Goal: Find specific page/section

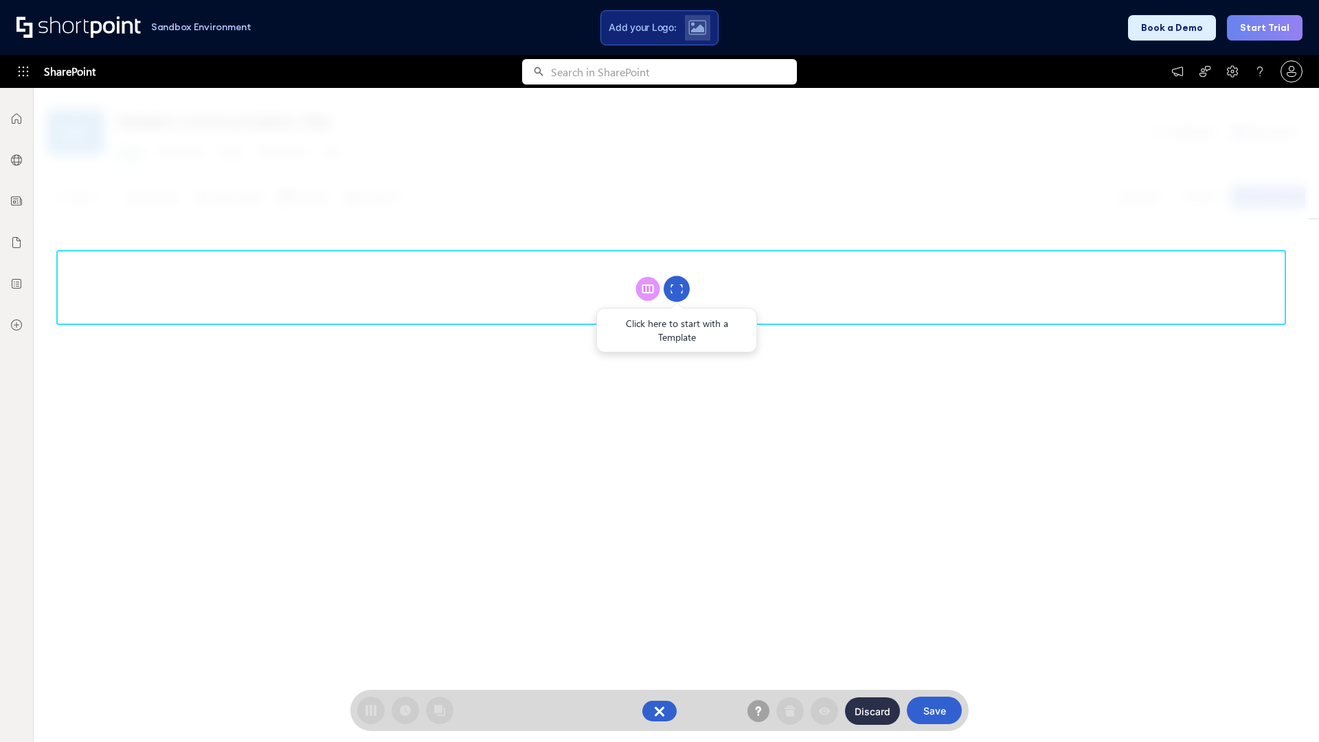
click at [677, 288] on circle at bounding box center [677, 289] width 26 height 26
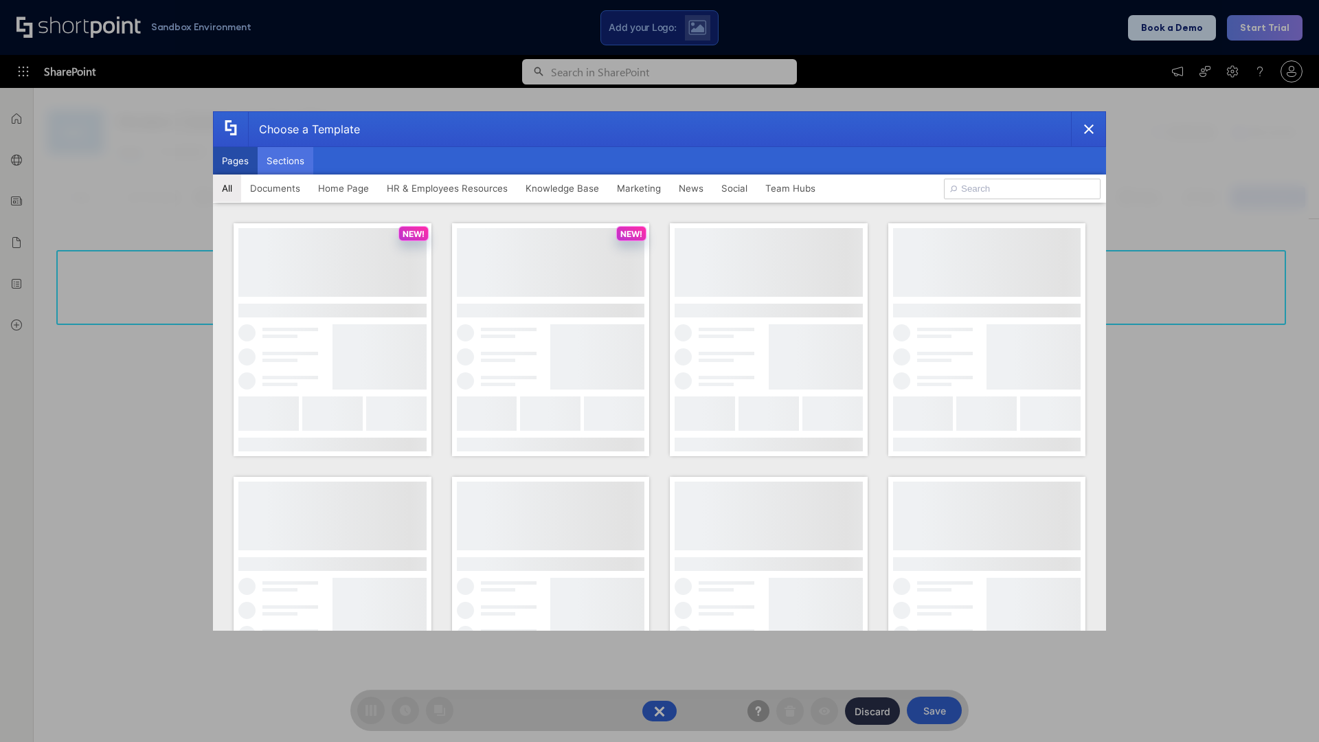
click at [285, 161] on button "Sections" at bounding box center [286, 160] width 56 height 27
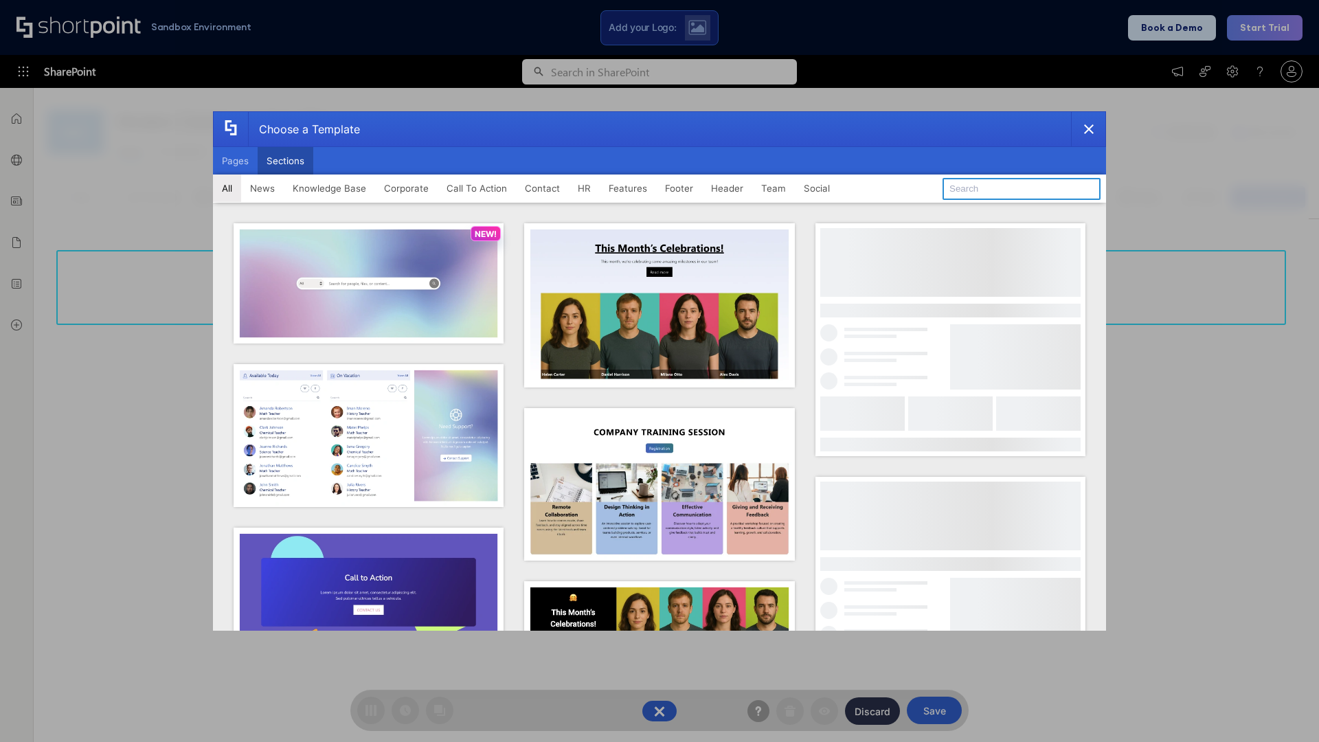
type input "HR"
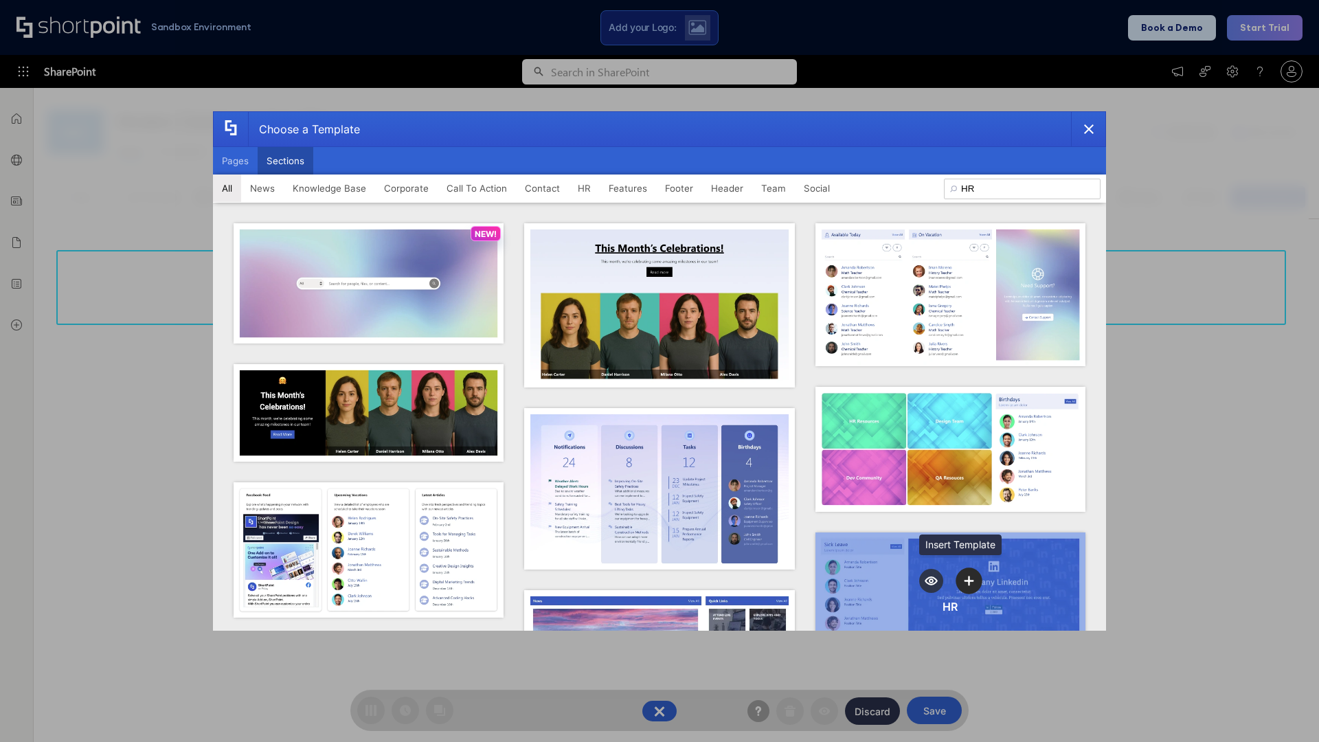
click at [964, 576] on icon "template selector" at bounding box center [969, 581] width 10 height 10
